Goal: Communication & Community: Share content

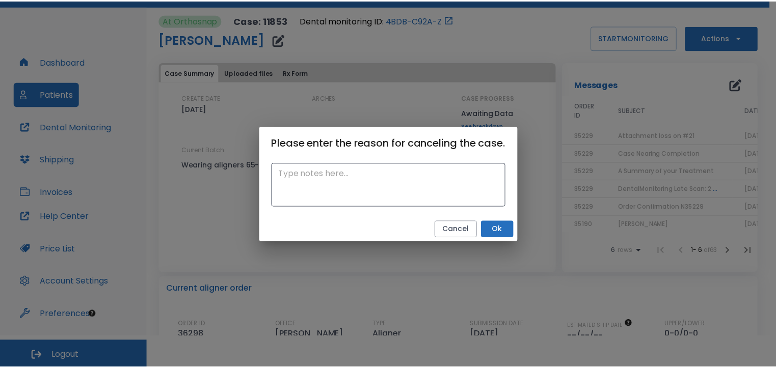
scroll to position [150, 0]
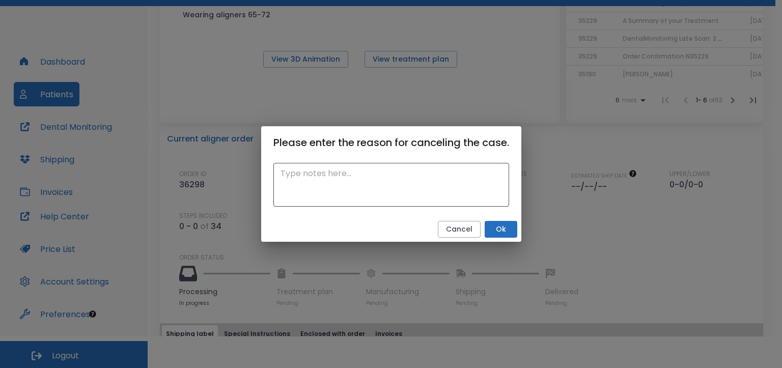
click at [580, 233] on div "Please enter the reason for canceling the case. x ​ Cancel Ok" at bounding box center [391, 184] width 782 height 368
click at [505, 233] on button "Ok" at bounding box center [501, 229] width 33 height 17
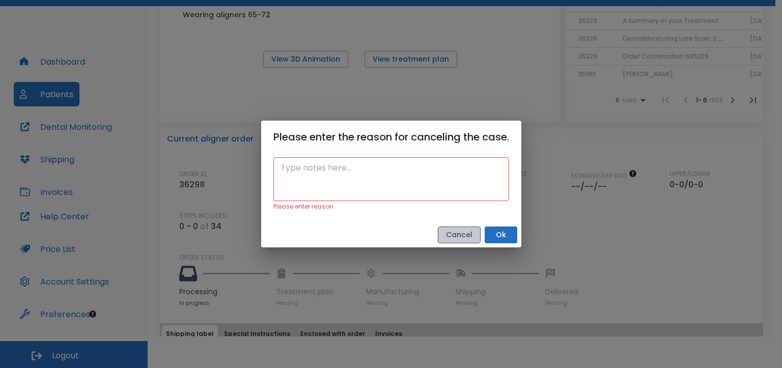
click at [466, 237] on button "Cancel" at bounding box center [459, 235] width 43 height 17
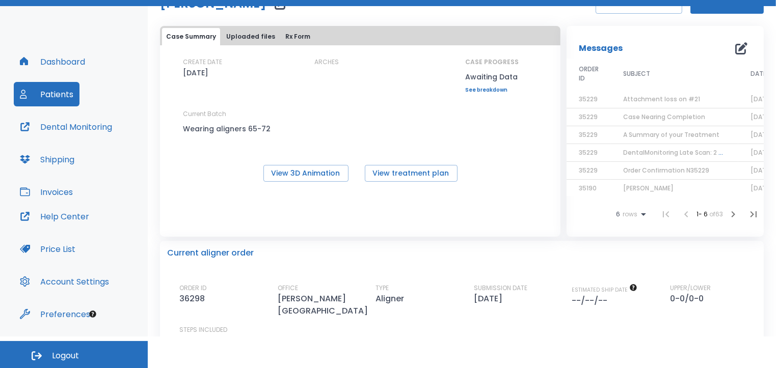
scroll to position [9, 0]
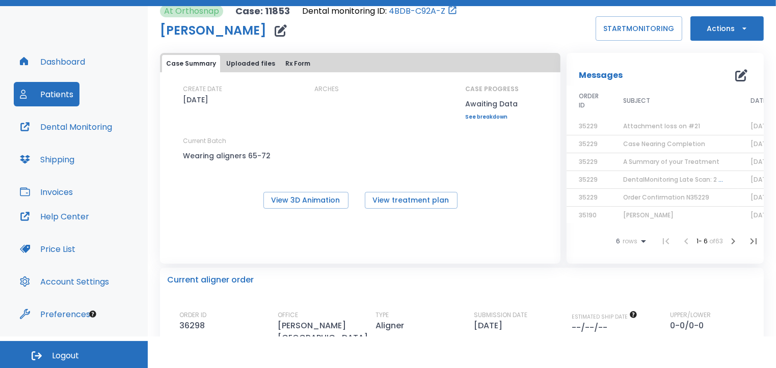
click at [739, 27] on icon "button" at bounding box center [744, 28] width 10 height 10
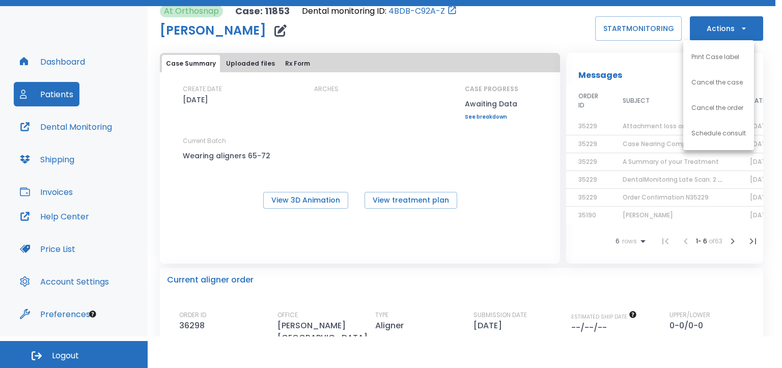
click at [636, 80] on div at bounding box center [391, 184] width 782 height 368
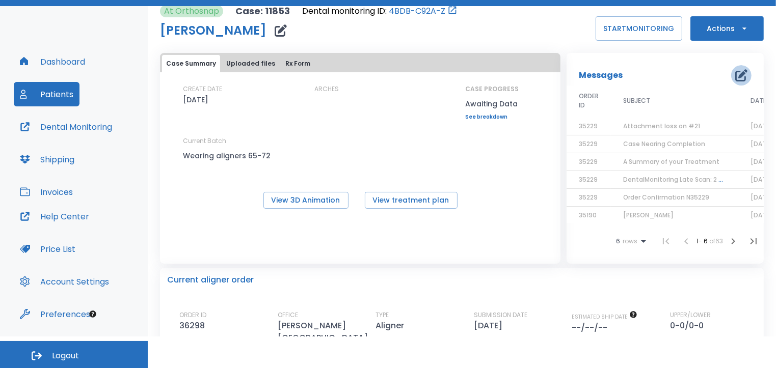
click at [735, 74] on icon "button" at bounding box center [741, 75] width 12 height 12
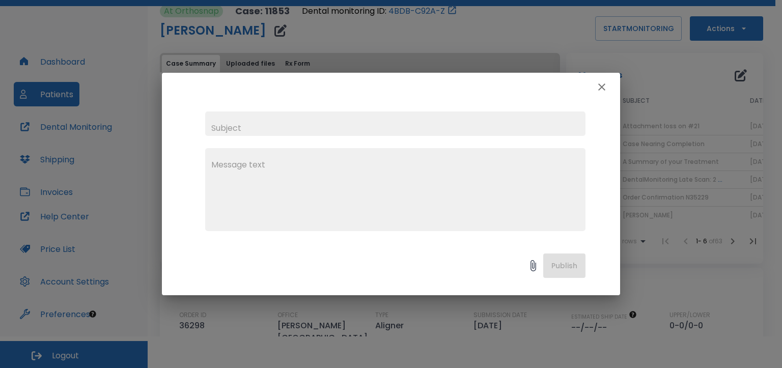
click at [600, 86] on icon "button" at bounding box center [601, 87] width 7 height 7
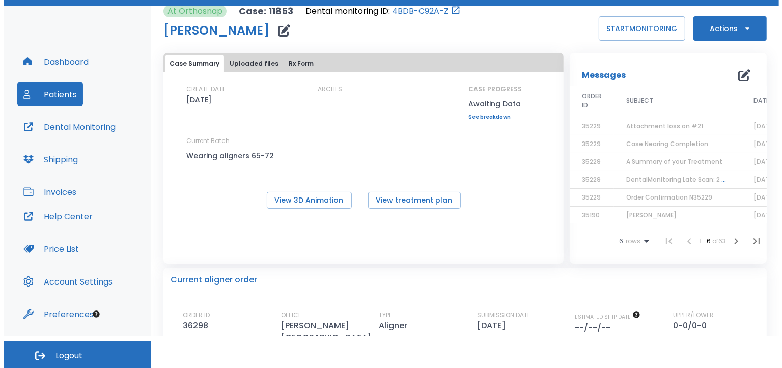
scroll to position [0, 0]
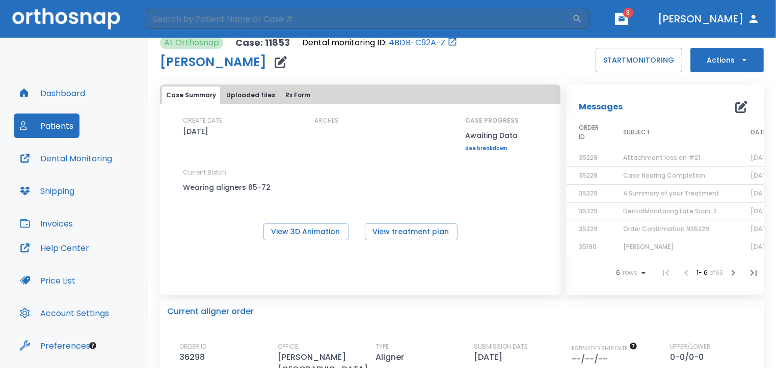
click at [624, 21] on icon "button" at bounding box center [621, 18] width 6 height 5
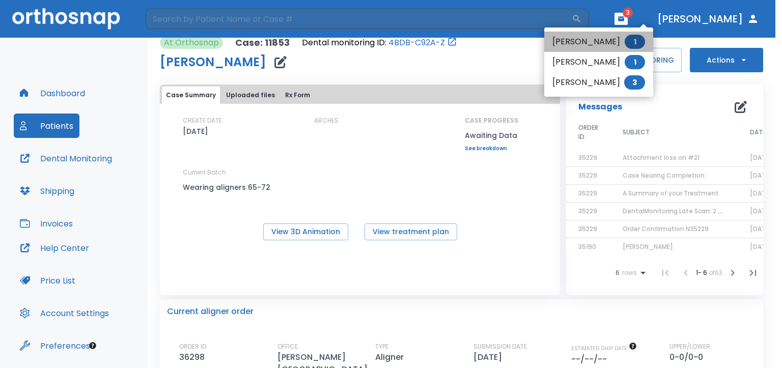
click at [625, 42] on span "1" at bounding box center [635, 42] width 20 height 14
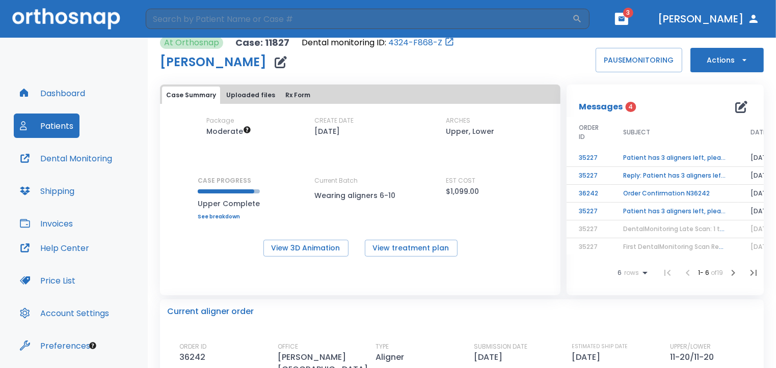
click at [662, 209] on td "Patient has 3 aligners left, please order next set!" at bounding box center [674, 212] width 127 height 18
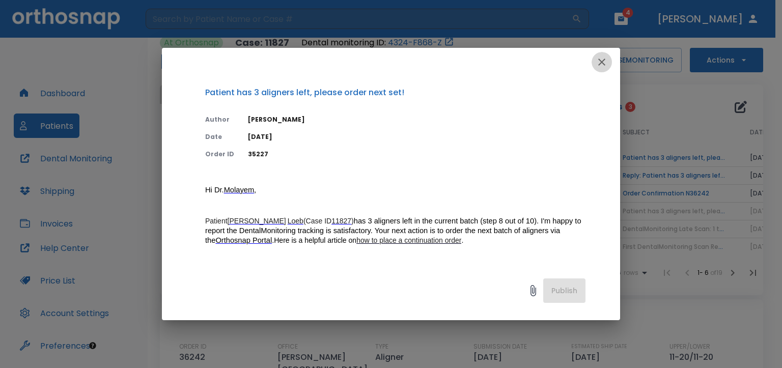
click at [601, 62] on icon "button" at bounding box center [601, 62] width 7 height 7
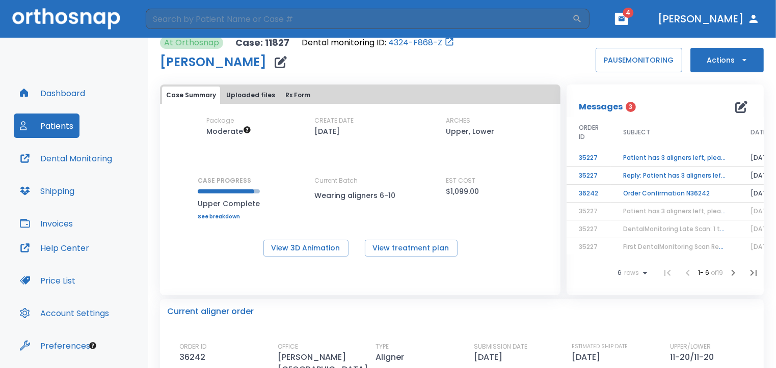
click at [633, 156] on td "Patient has 3 aligners left, please order next set! Approve. Thanks [PERSON_NAM…" at bounding box center [674, 158] width 127 height 18
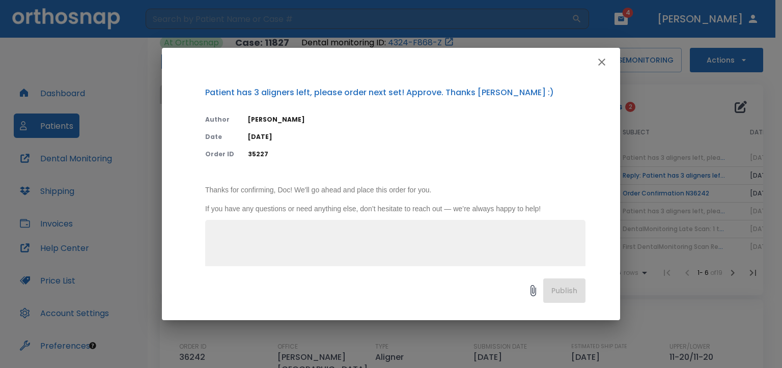
click at [601, 63] on icon "button" at bounding box center [601, 62] width 7 height 7
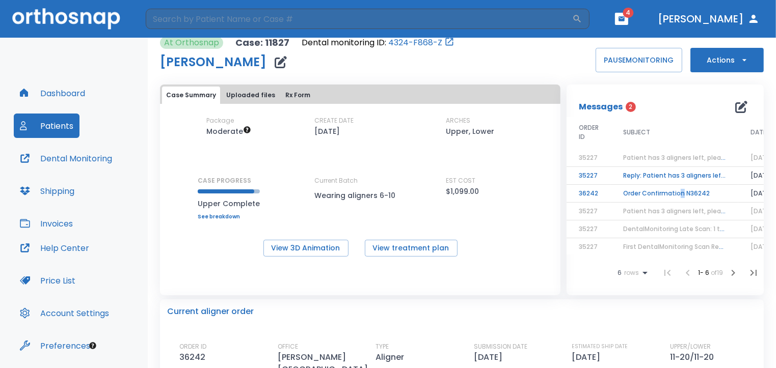
click at [676, 190] on td "Order Confirmation N36242" at bounding box center [674, 194] width 127 height 18
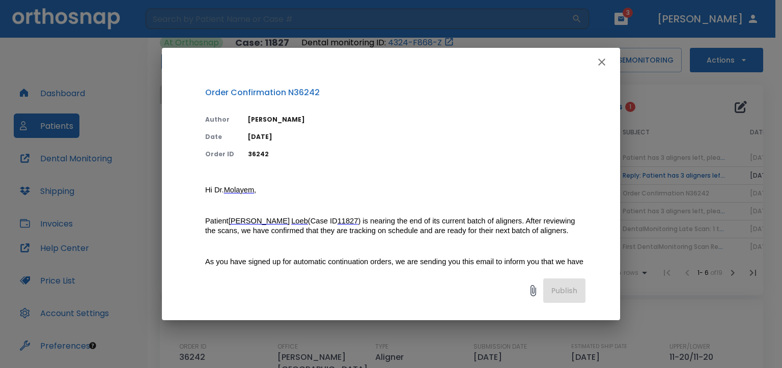
click at [601, 63] on icon "button" at bounding box center [601, 62] width 7 height 7
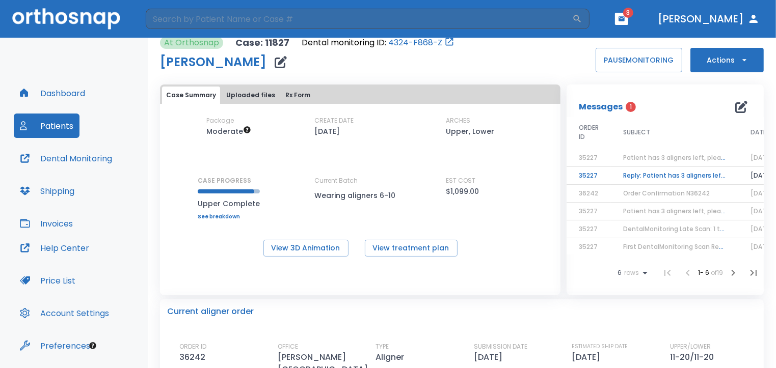
click at [636, 176] on td "Reply: Patient has 3 aligners left, please order next set!" at bounding box center [674, 176] width 127 height 18
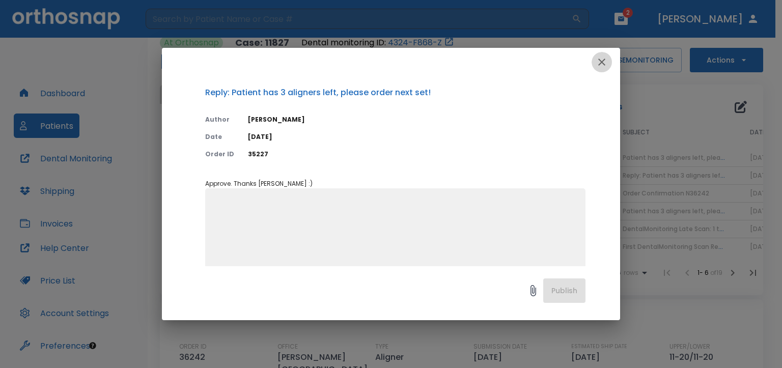
click at [606, 60] on icon "button" at bounding box center [602, 62] width 12 height 12
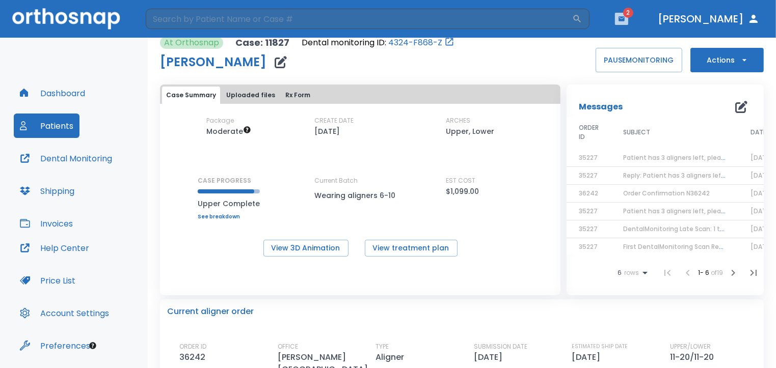
click at [624, 18] on icon "button" at bounding box center [621, 18] width 6 height 5
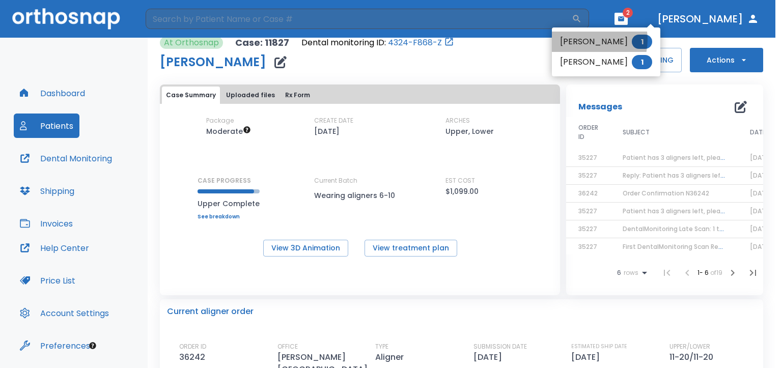
click at [587, 40] on li "[PERSON_NAME] 1" at bounding box center [606, 42] width 108 height 20
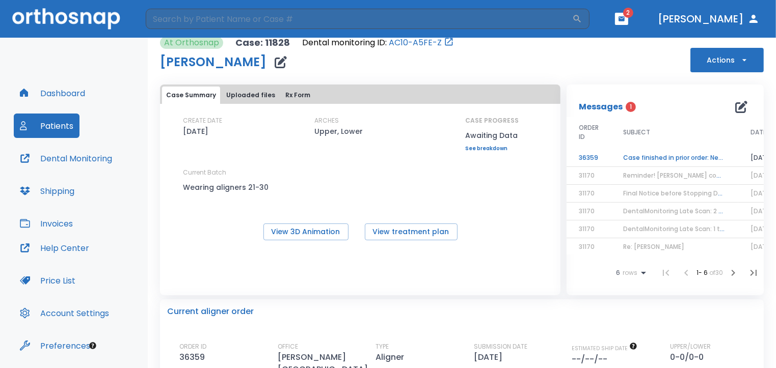
click at [649, 156] on td "Case finished in prior order: New digital scans/impressions required" at bounding box center [674, 158] width 127 height 18
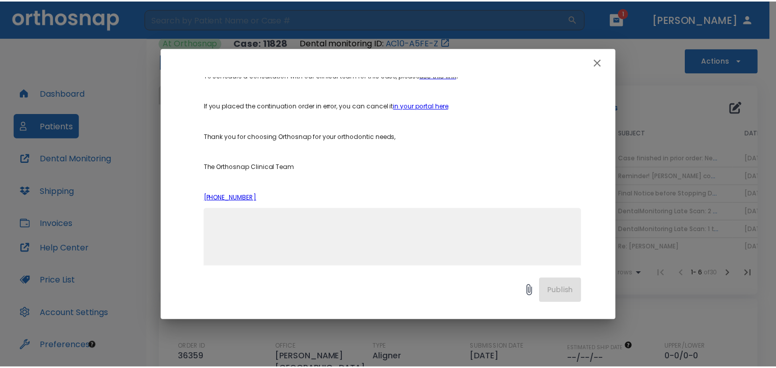
scroll to position [224, 0]
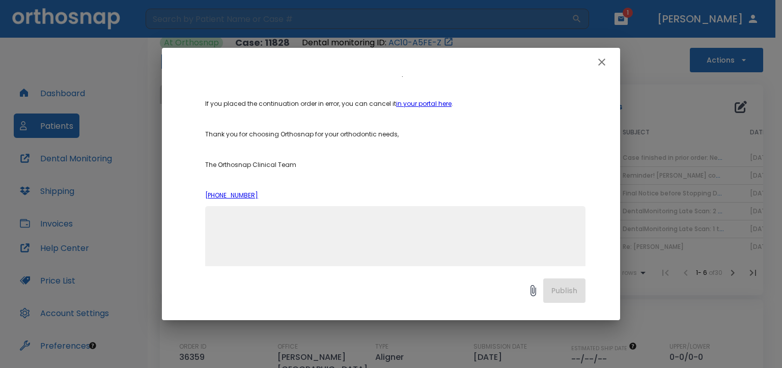
click at [212, 221] on textarea at bounding box center [395, 252] width 368 height 70
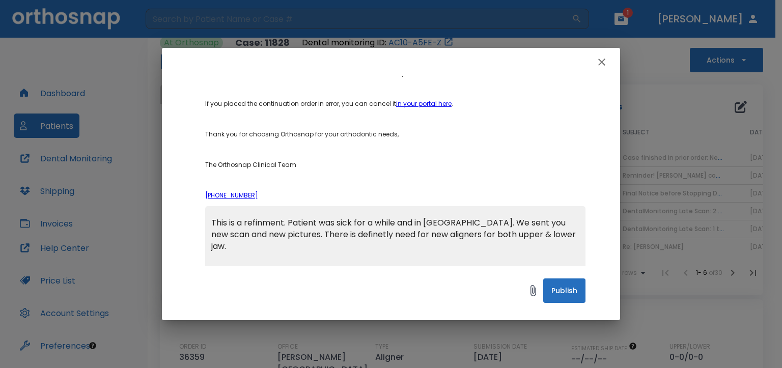
click at [270, 223] on textarea "This is a refinment. Patient was sick for a while and in [GEOGRAPHIC_DATA]. We …" at bounding box center [395, 252] width 368 height 70
click at [315, 235] on textarea "This is a refinement. Patient was sick for a while and in [GEOGRAPHIC_DATA]. We…" at bounding box center [395, 252] width 368 height 70
click at [542, 237] on textarea "This is a refinement. Patient was sick for a while and in [GEOGRAPHIC_DATA]. We…" at bounding box center [395, 252] width 368 height 70
type textarea "This is a refinement. Patient was sick for a while and in [GEOGRAPHIC_DATA]. We…"
click at [560, 292] on button "Publish" at bounding box center [564, 291] width 42 height 24
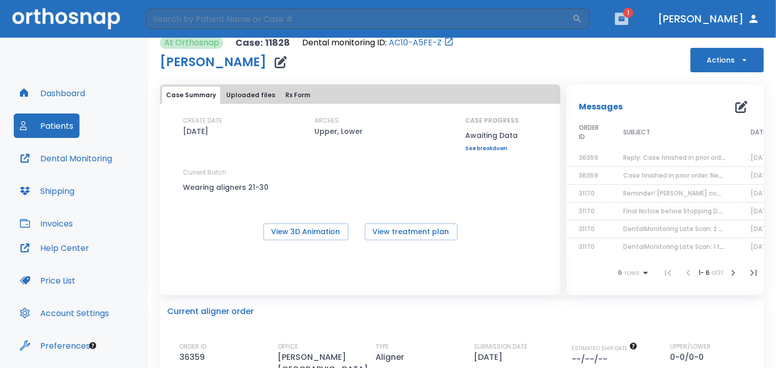
click at [628, 15] on button "button" at bounding box center [621, 19] width 13 height 12
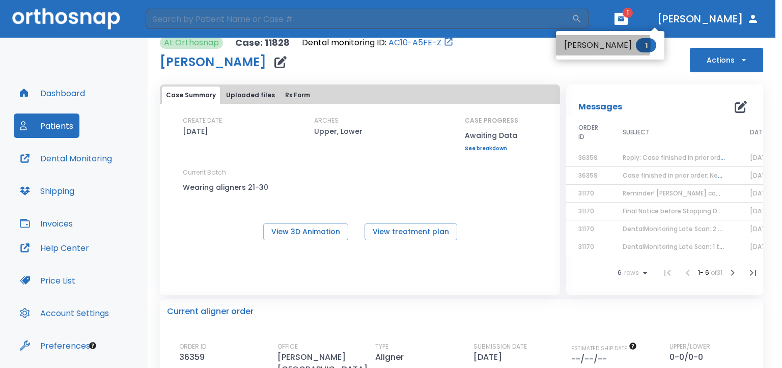
click at [595, 45] on li "[PERSON_NAME] 1" at bounding box center [610, 45] width 108 height 20
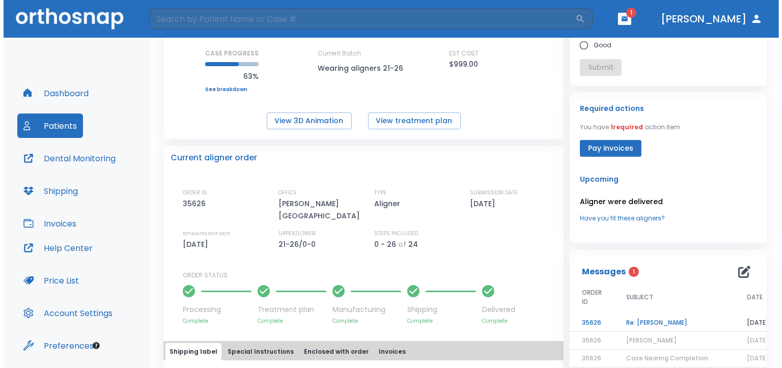
scroll to position [139, 0]
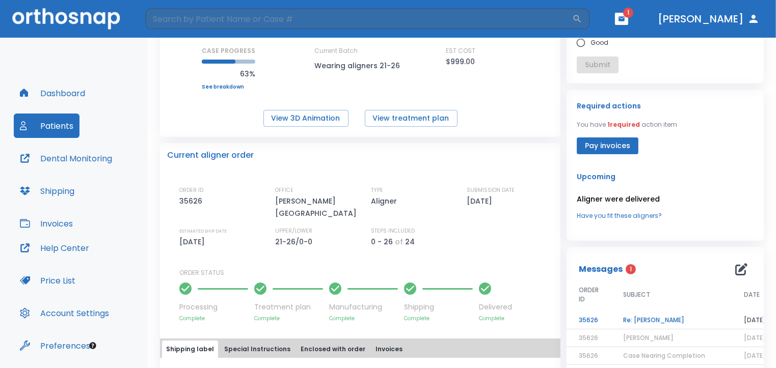
click at [625, 271] on span "1" at bounding box center [630, 269] width 10 height 10
click at [628, 320] on td "Re: [PERSON_NAME]" at bounding box center [671, 321] width 121 height 18
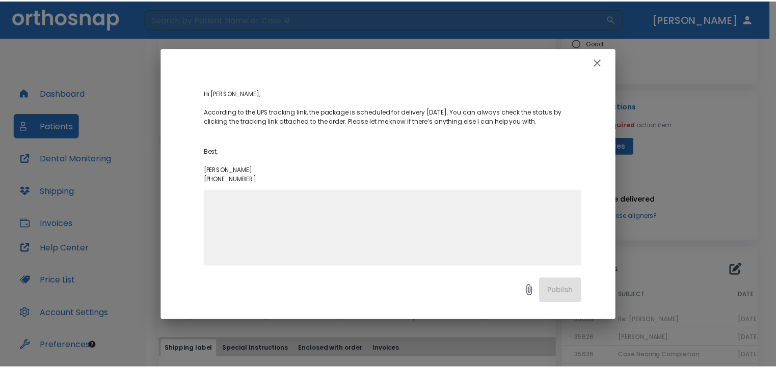
scroll to position [113, 0]
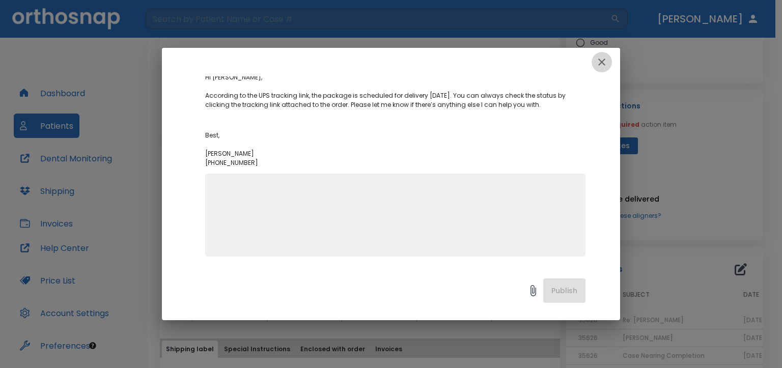
click at [601, 62] on icon "button" at bounding box center [602, 62] width 12 height 12
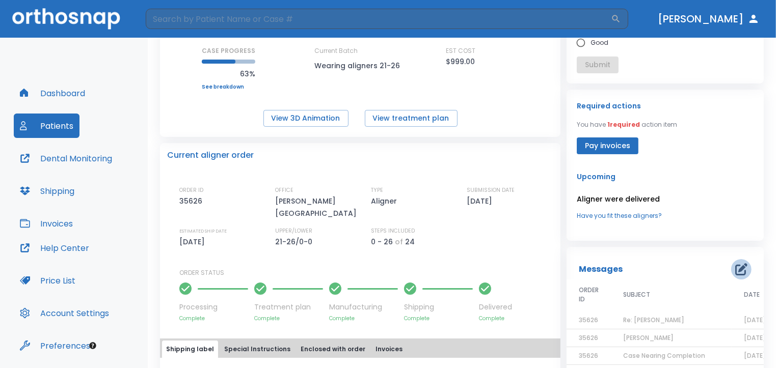
click at [737, 268] on icon "button" at bounding box center [741, 269] width 12 height 12
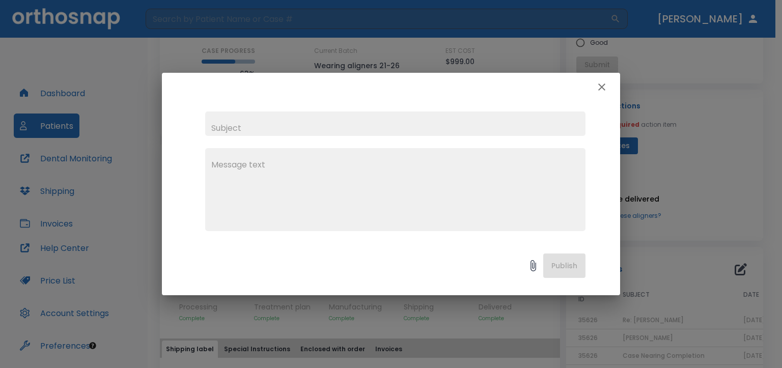
click at [227, 133] on input "text" at bounding box center [395, 124] width 380 height 24
type input "[PERSON_NAME]"
click at [219, 163] on textarea at bounding box center [395, 194] width 368 height 70
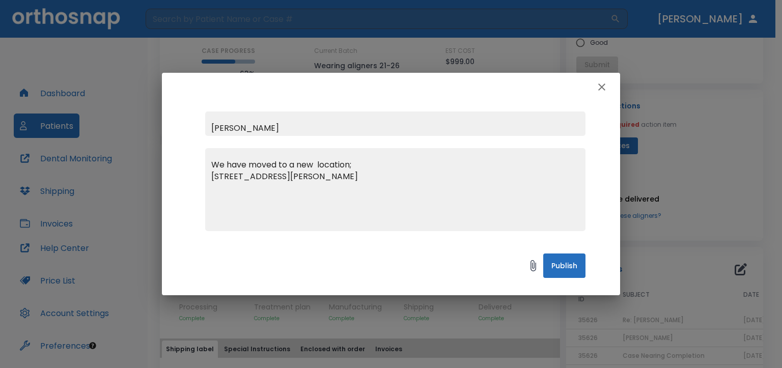
type textarea "We have moved to a new location; [STREET_ADDRESS][PERSON_NAME]"
click at [561, 269] on button "Publish" at bounding box center [564, 266] width 42 height 24
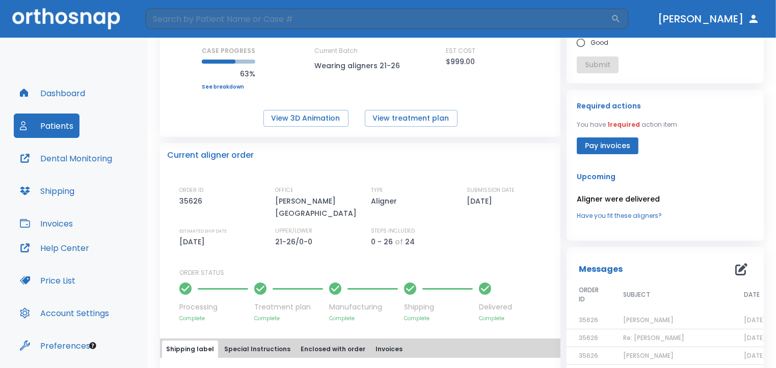
scroll to position [3, 0]
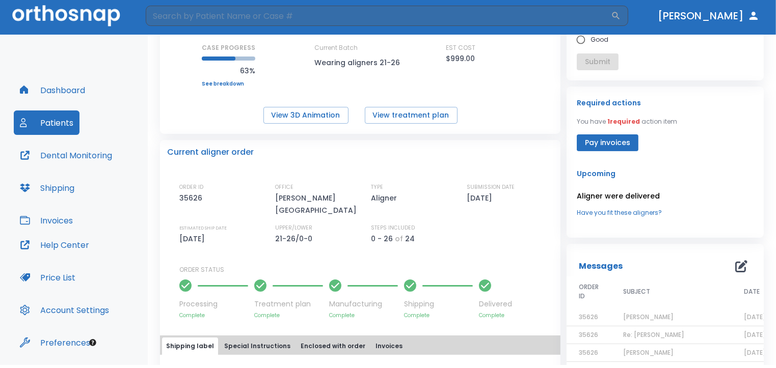
click at [47, 111] on button "Patients" at bounding box center [47, 123] width 66 height 24
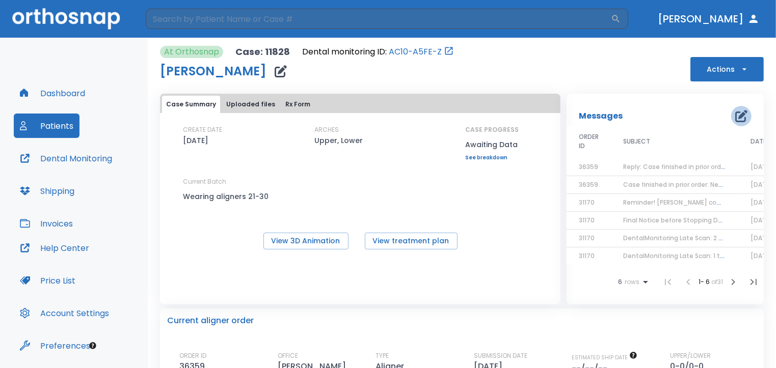
click at [735, 116] on icon "button" at bounding box center [741, 116] width 12 height 12
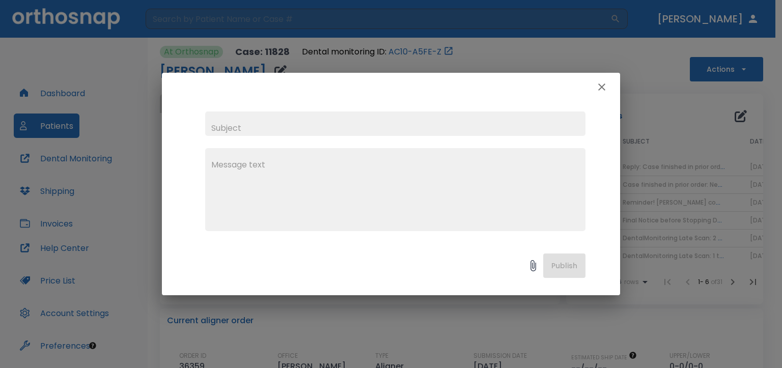
click at [257, 132] on input "text" at bounding box center [395, 124] width 380 height 24
type input "Meiran"
click at [239, 157] on div "x" at bounding box center [395, 189] width 380 height 83
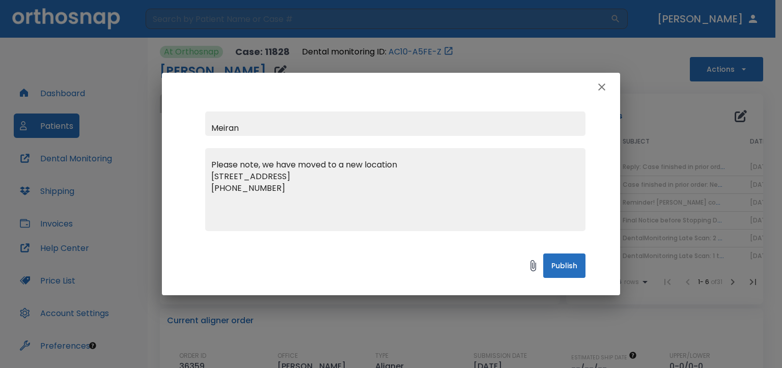
type textarea "Please note, we have moved to a new location [STREET_ADDRESS] [PHONE_NUMBER]"
click at [564, 265] on button "Publish" at bounding box center [564, 266] width 42 height 24
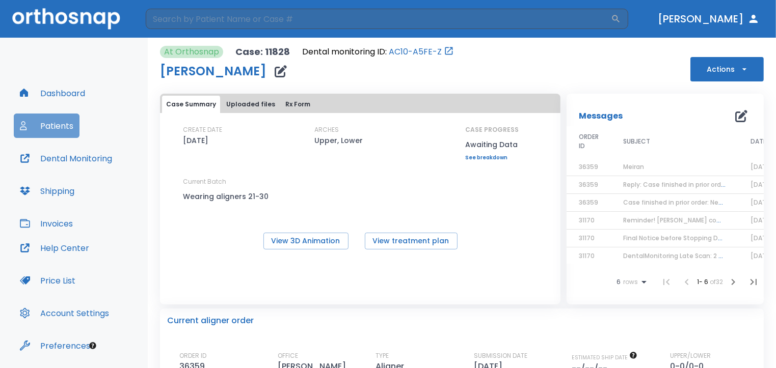
click at [54, 125] on button "Patients" at bounding box center [47, 126] width 66 height 24
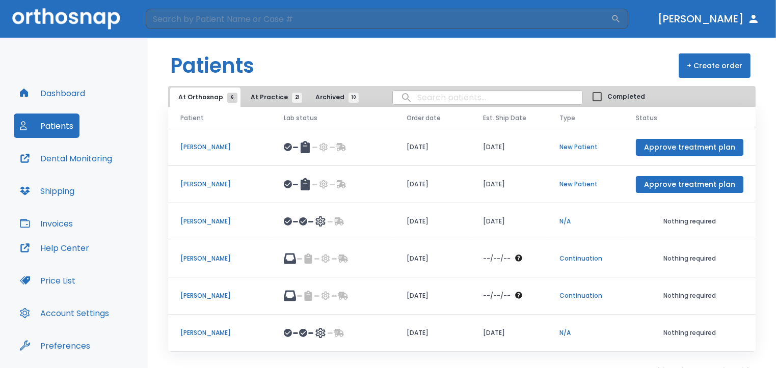
click at [420, 99] on input "search" at bounding box center [487, 98] width 189 height 20
type input "dicon"
click at [208, 295] on p "[PERSON_NAME]" at bounding box center [219, 295] width 79 height 9
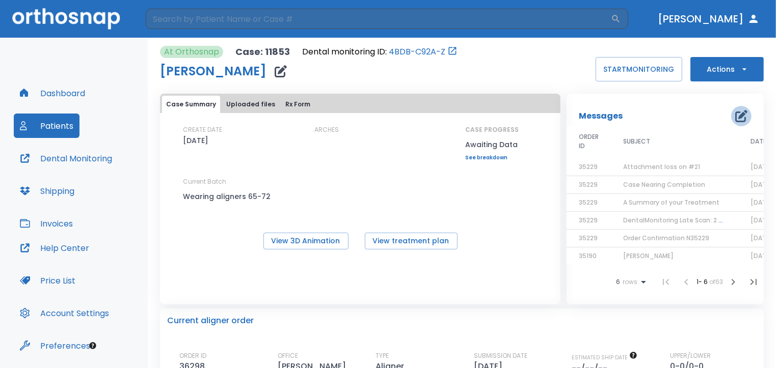
click at [735, 114] on icon "button" at bounding box center [741, 116] width 12 height 12
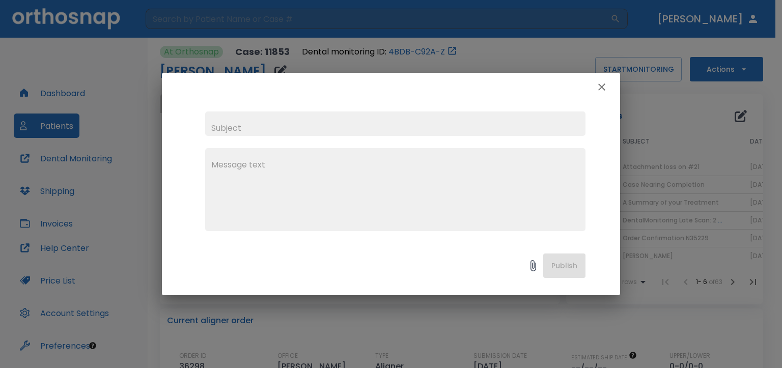
click at [304, 125] on input "text" at bounding box center [395, 124] width 380 height 24
type input "[PERSON_NAME]"
drag, startPoint x: 240, startPoint y: 161, endPoint x: 244, endPoint y: 156, distance: 6.1
click at [240, 161] on textarea at bounding box center [395, 194] width 368 height 70
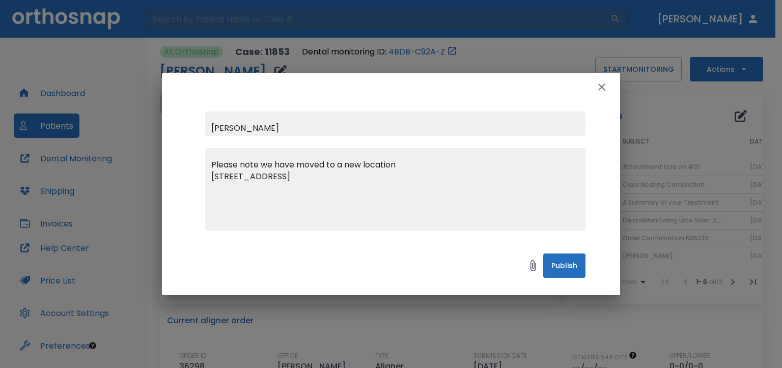
type textarea "Please note we have moved to a new location [STREET_ADDRESS]"
click at [549, 264] on button "Publish" at bounding box center [564, 266] width 42 height 24
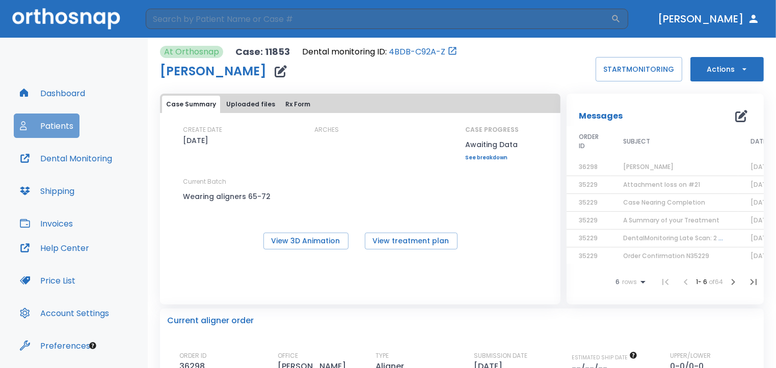
click at [67, 128] on button "Patients" at bounding box center [47, 126] width 66 height 24
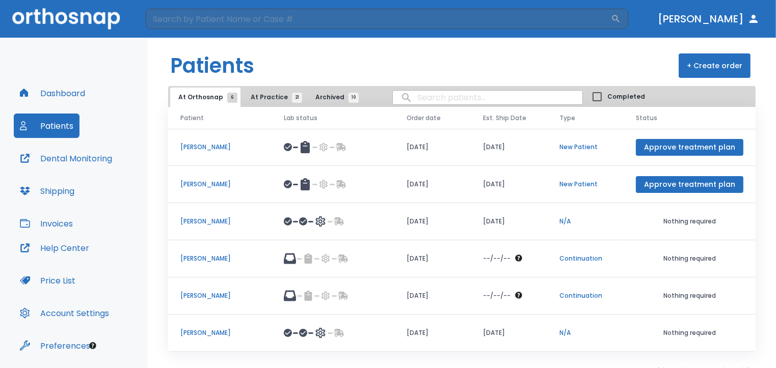
click at [48, 126] on button "Patients" at bounding box center [47, 126] width 66 height 24
click at [37, 125] on button "Patients" at bounding box center [47, 126] width 66 height 24
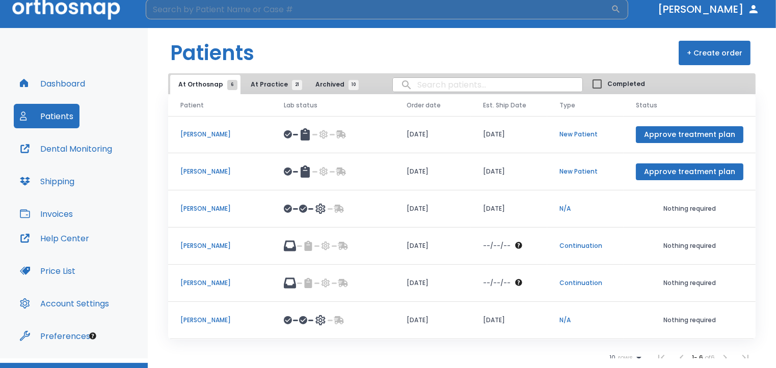
scroll to position [11, 0]
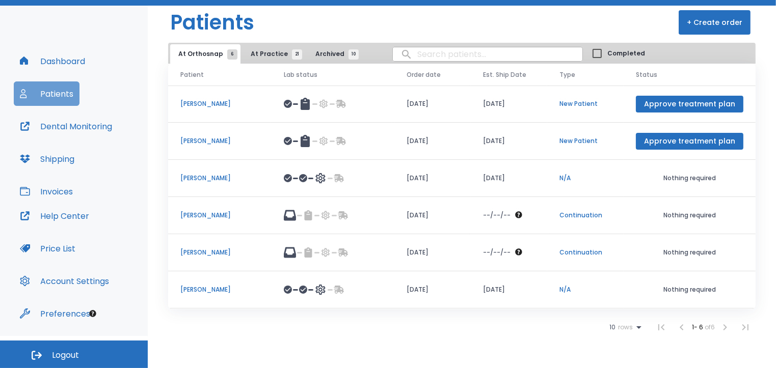
click at [61, 91] on button "Patients" at bounding box center [47, 93] width 66 height 24
